Goal: Navigation & Orientation: Find specific page/section

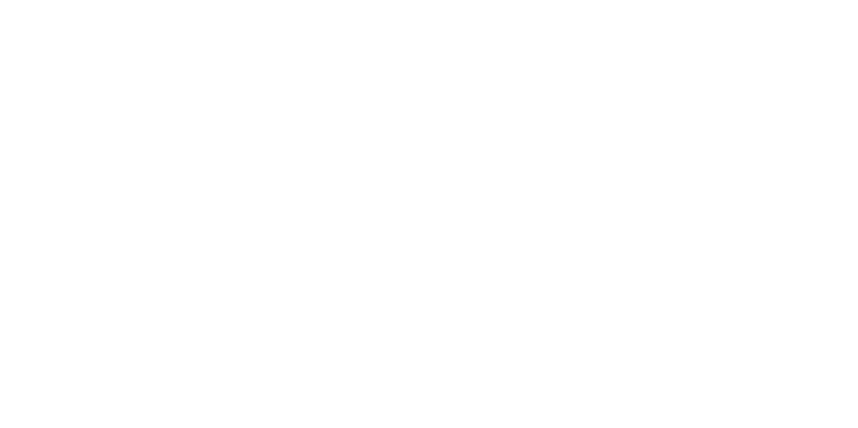
scroll to position [3, 0]
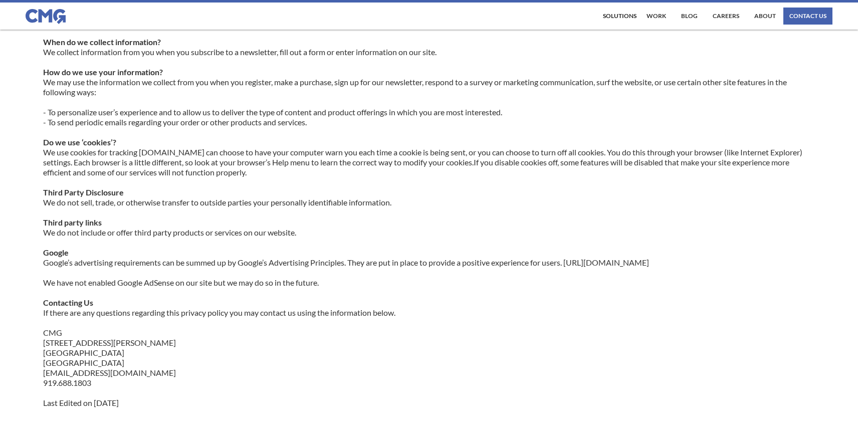
scroll to position [261, 0]
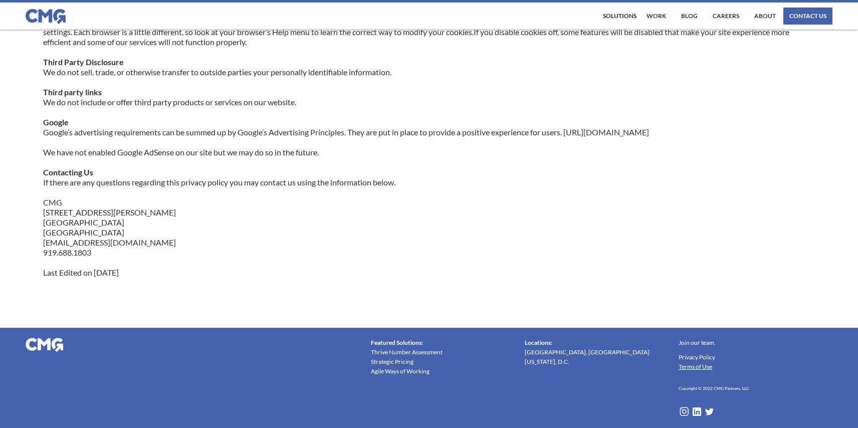
click at [699, 367] on link "Terms of Use" at bounding box center [696, 367] width 34 height 10
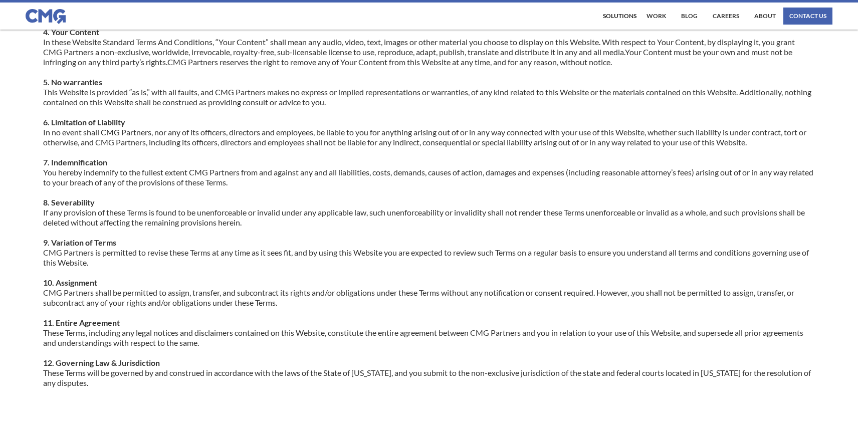
scroll to position [422, 0]
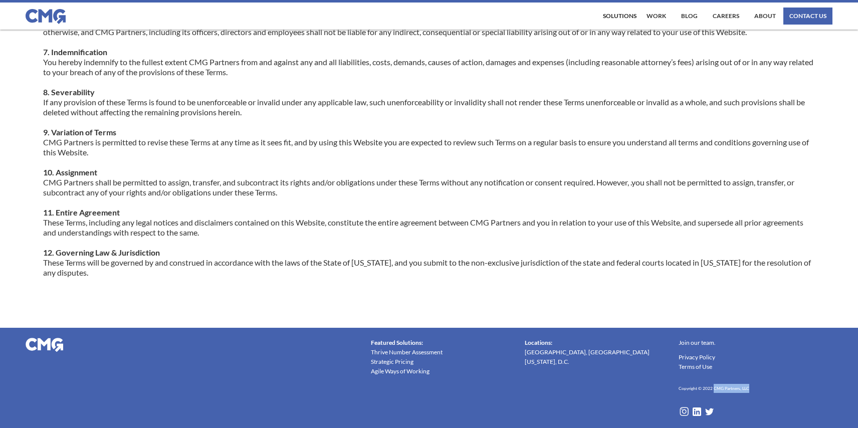
drag, startPoint x: 751, startPoint y: 389, endPoint x: 714, endPoint y: 390, distance: 37.1
click at [714, 390] on div "Join our team. Privacy Policy Terms of Use Copyright © 2022 CMG Partners, LLC" at bounding box center [756, 375] width 154 height 84
copy h6 "CMG Partners, LLC"
click at [689, 359] on link "Privacy Policy" at bounding box center [697, 357] width 37 height 10
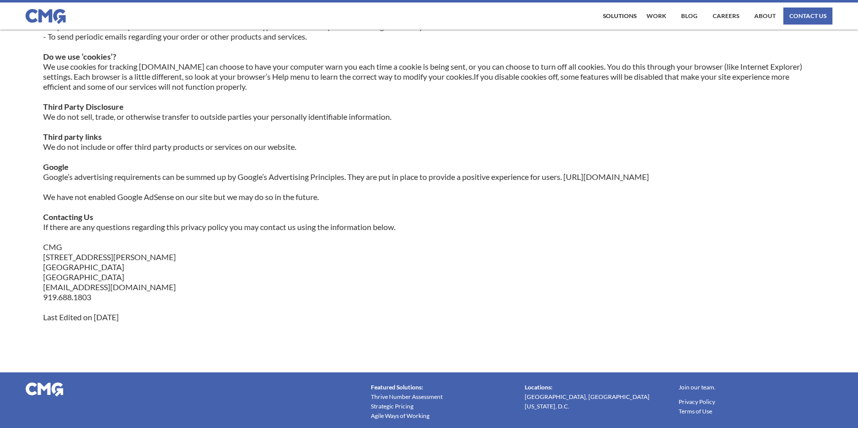
scroll to position [218, 0]
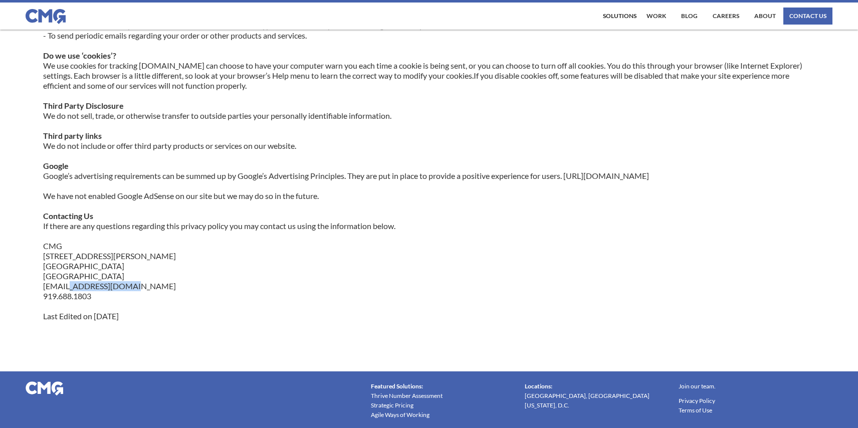
drag, startPoint x: 65, startPoint y: 287, endPoint x: 187, endPoint y: 291, distance: 121.9
click at [187, 291] on p "This privacy policy has been compiled to better serve those who are concerned w…" at bounding box center [429, 100] width 773 height 441
copy p "cmgpartners.com"
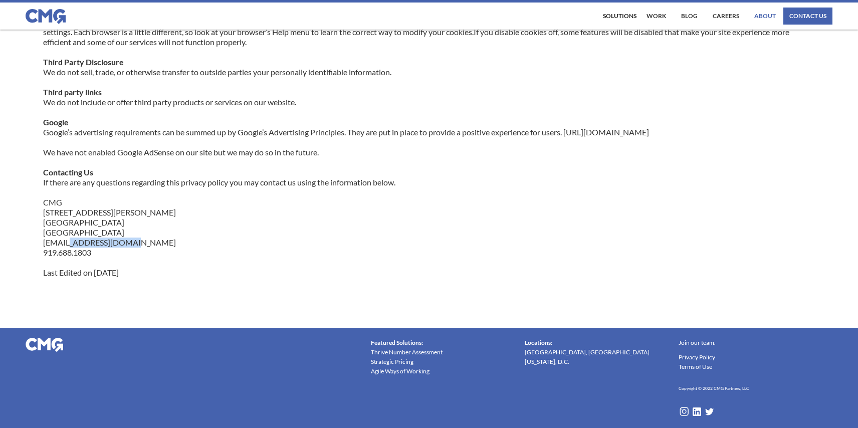
click at [760, 15] on link "About" at bounding box center [765, 16] width 27 height 17
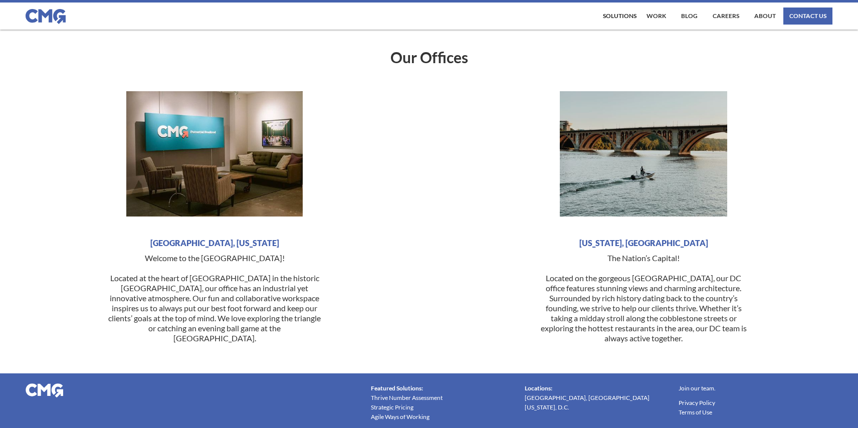
scroll to position [2445, 0]
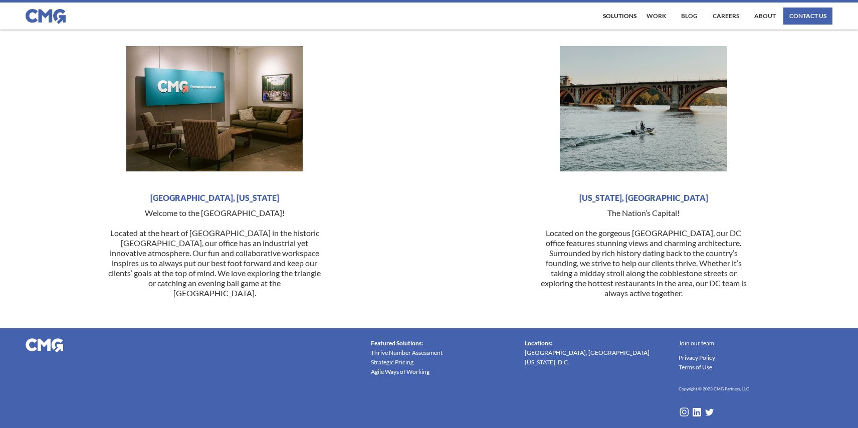
drag, startPoint x: 573, startPoint y: 151, endPoint x: 166, endPoint y: 2, distance: 433.4
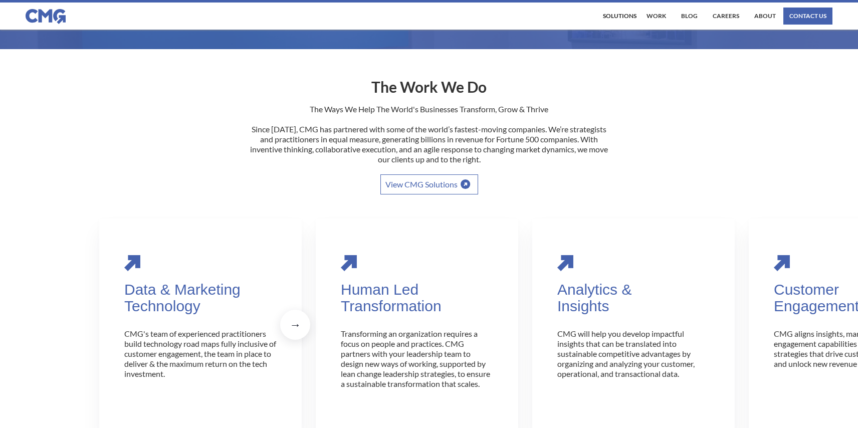
scroll to position [170, 0]
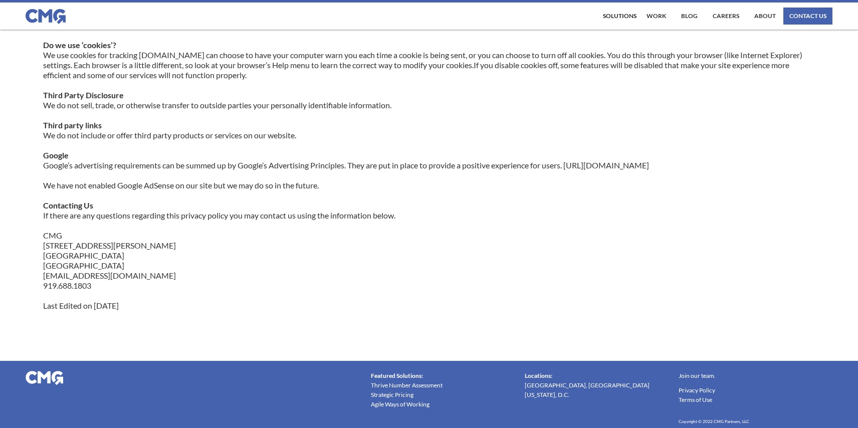
scroll to position [261, 0]
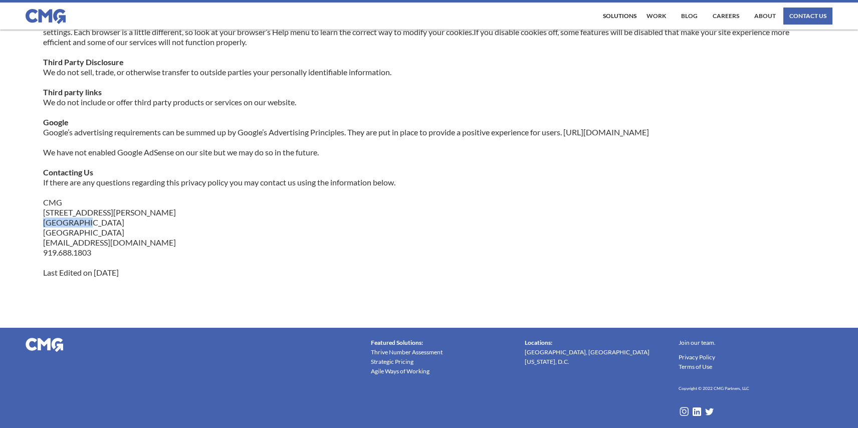
drag, startPoint x: 86, startPoint y: 224, endPoint x: 43, endPoint y: 224, distance: 43.6
click at [43, 224] on p "This privacy policy has been compiled to better serve those who are concerned w…" at bounding box center [429, 57] width 773 height 441
copy p "[GEOGRAPHIC_DATA], [GEOGRAPHIC_DATA]"
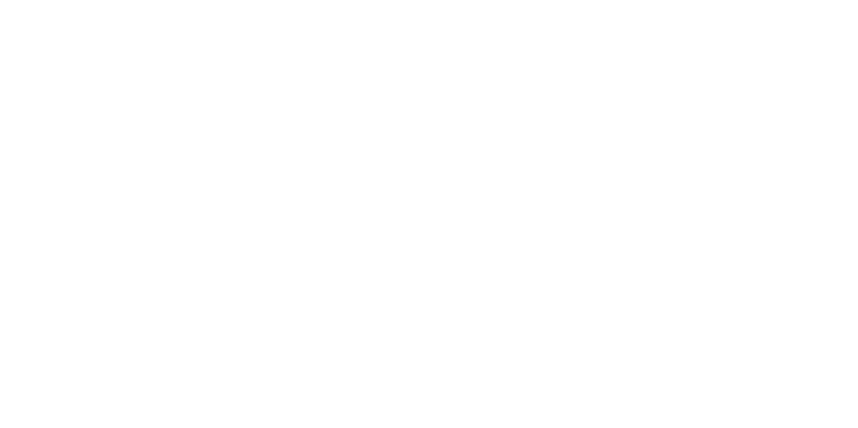
scroll to position [3, 0]
